Goal: Information Seeking & Learning: Learn about a topic

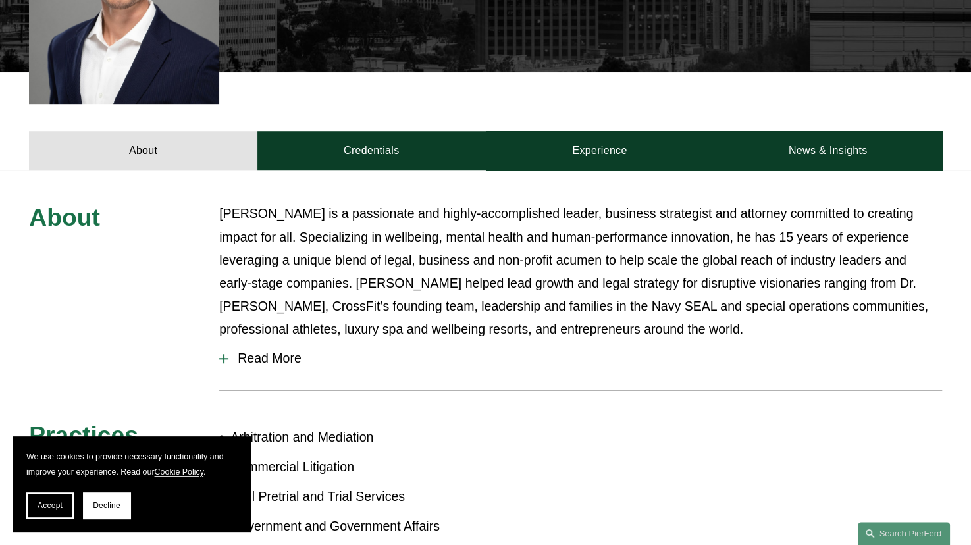
scroll to position [416, 0]
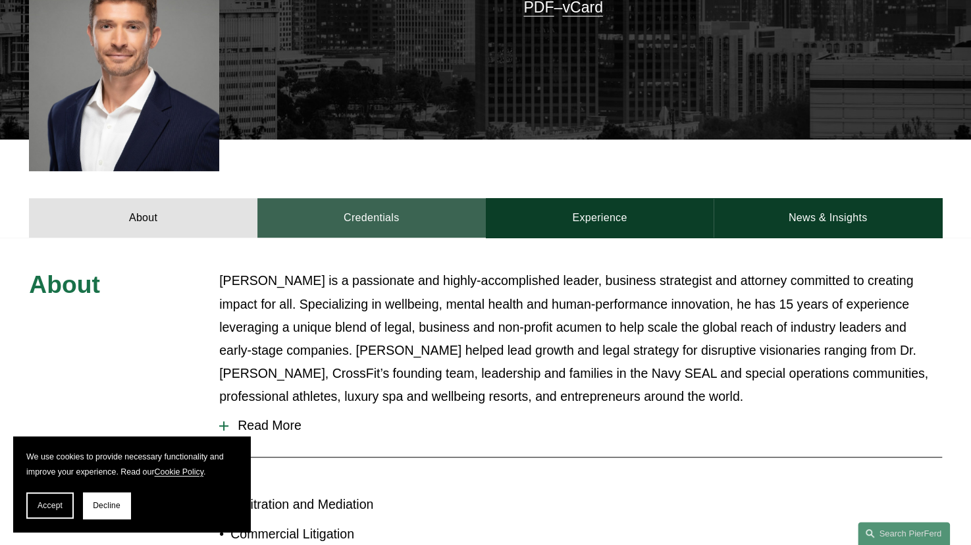
click at [373, 205] on link "Credentials" at bounding box center [371, 217] width 228 height 39
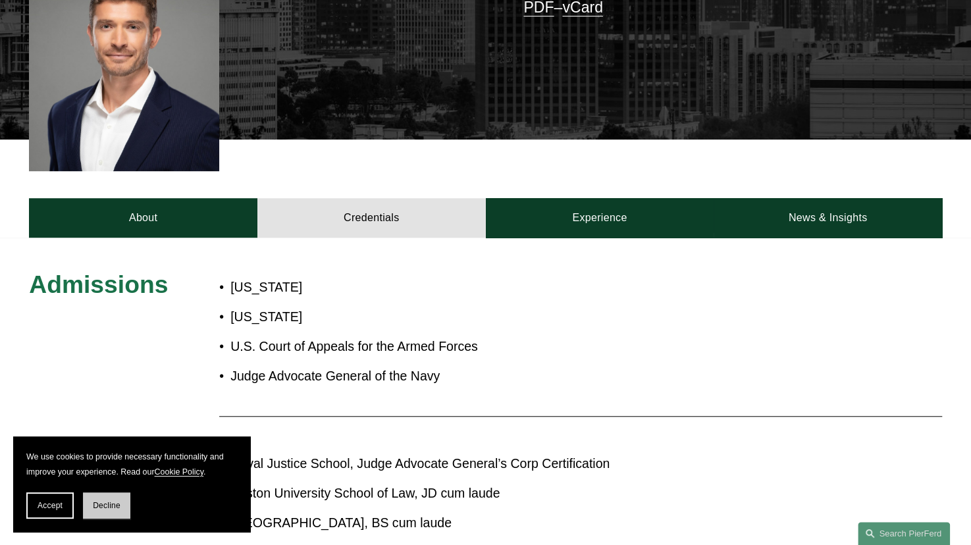
click at [105, 501] on span "Decline" at bounding box center [107, 505] width 28 height 9
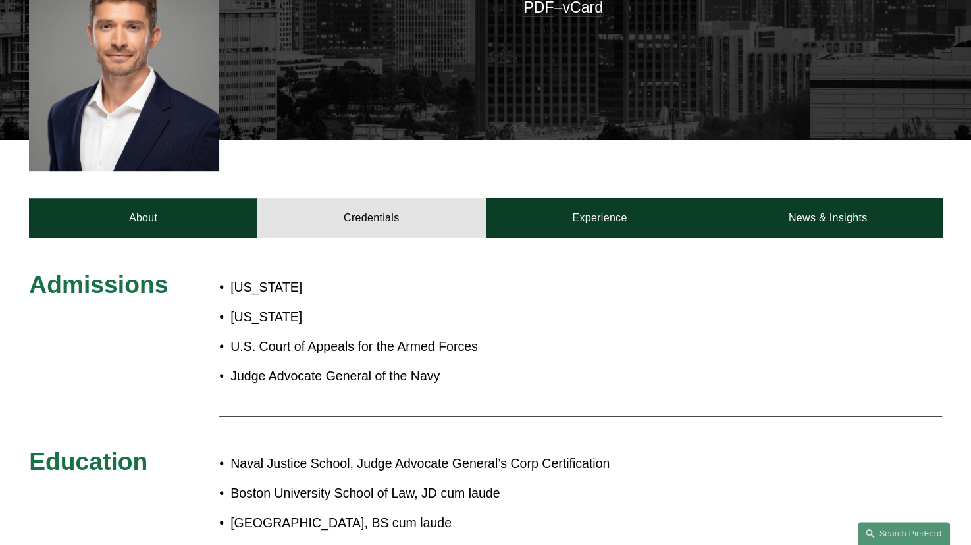
click at [449, 410] on div at bounding box center [580, 417] width 723 height 14
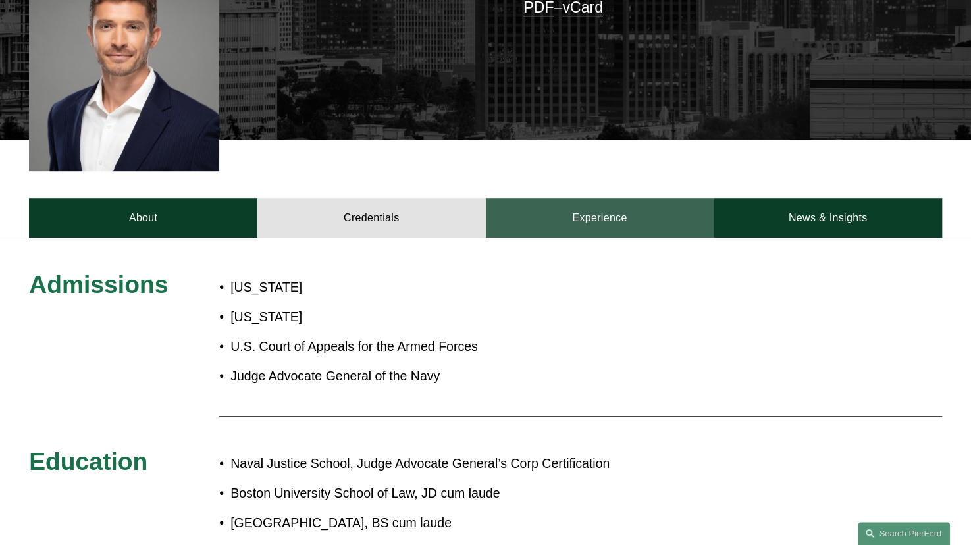
click at [591, 198] on link "Experience" at bounding box center [600, 217] width 228 height 39
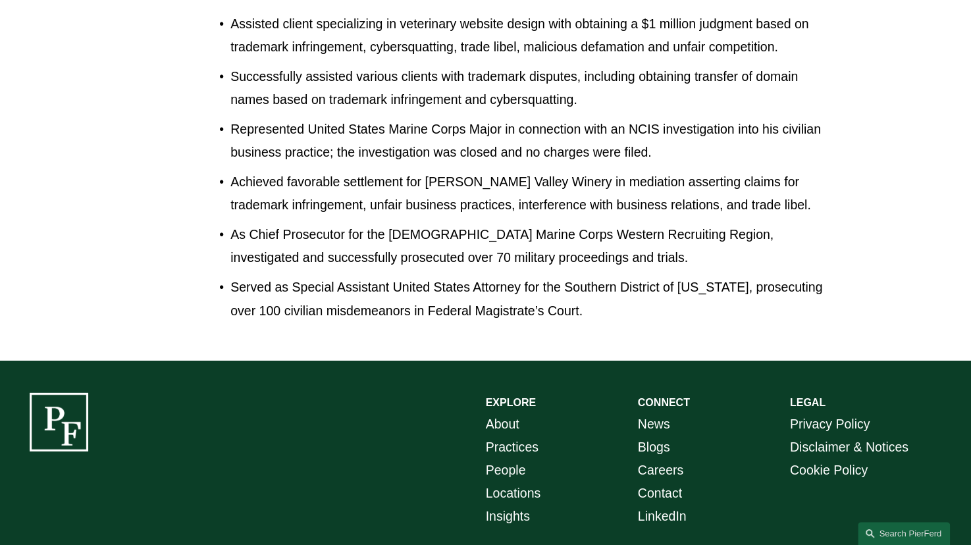
scroll to position [1845, 0]
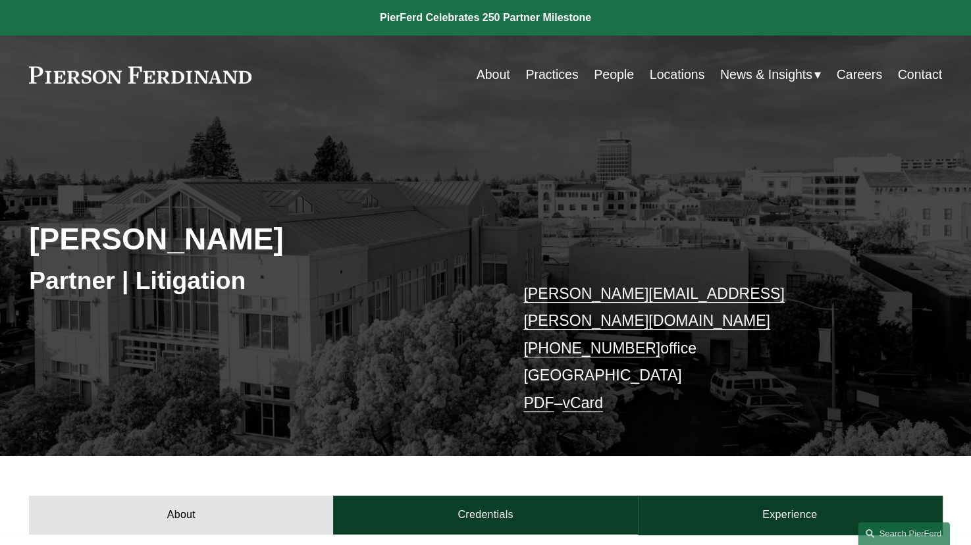
click at [630, 461] on div "About Credentials Experience" at bounding box center [485, 495] width 971 height 78
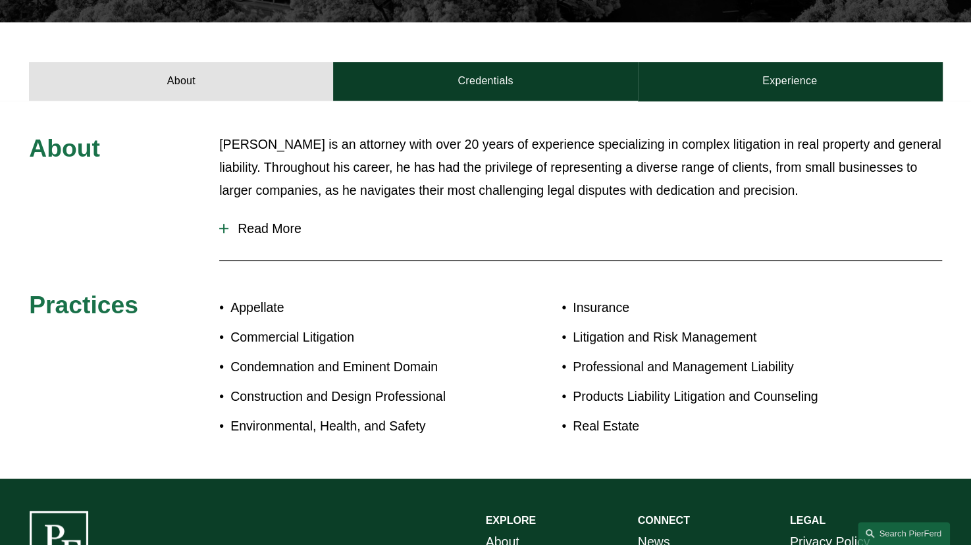
scroll to position [476, 0]
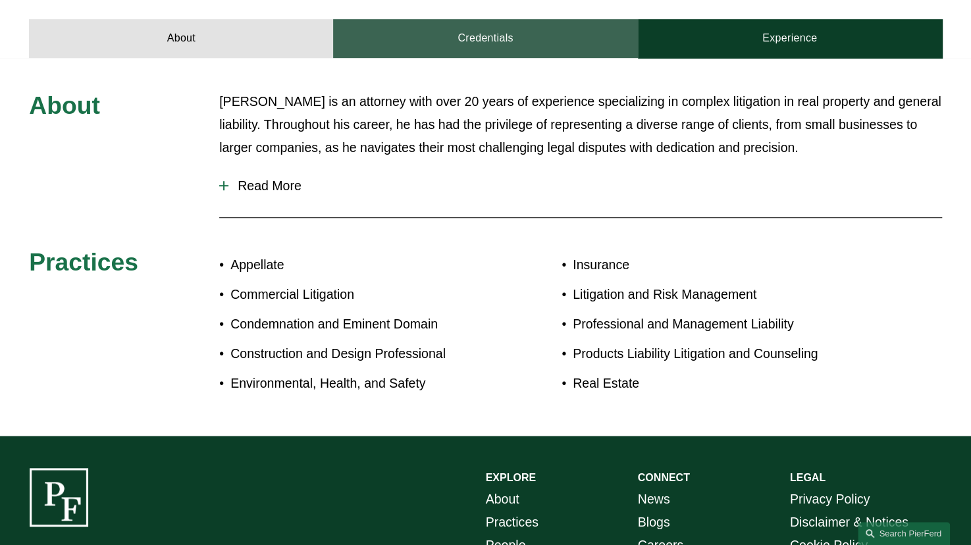
click at [471, 30] on link "Credentials" at bounding box center [485, 38] width 304 height 39
